Goal: Task Accomplishment & Management: Use online tool/utility

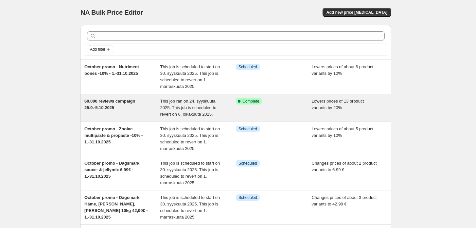
click at [194, 106] on span "This job ran on 24. syyskuuta 2025. This job is scheduled to revert on 6. lokak…" at bounding box center [188, 108] width 56 height 18
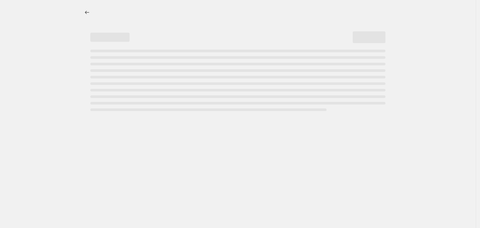
select select "percentage"
